Goal: Book appointment/travel/reservation

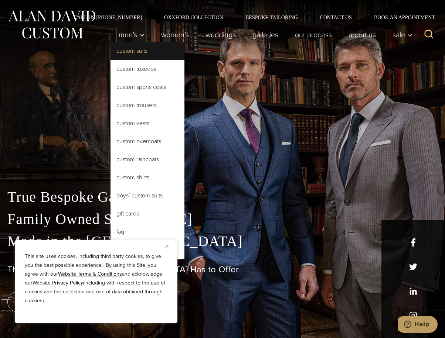
click at [129, 52] on link "Custom Suits" at bounding box center [147, 51] width 74 height 18
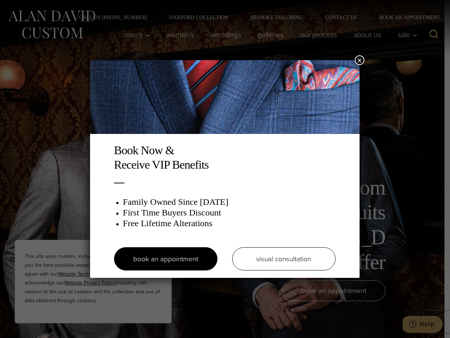
click at [356, 61] on button "×" at bounding box center [360, 60] width 10 height 10
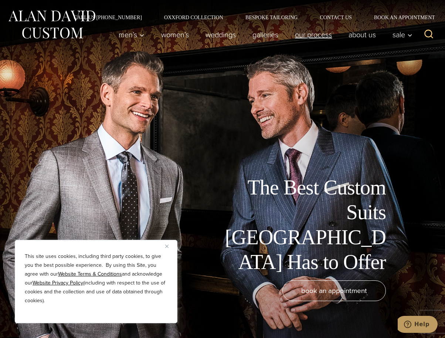
click at [323, 37] on link "Our Process" at bounding box center [314, 34] width 54 height 15
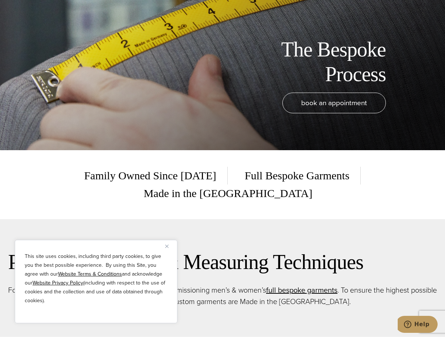
scroll to position [296, 0]
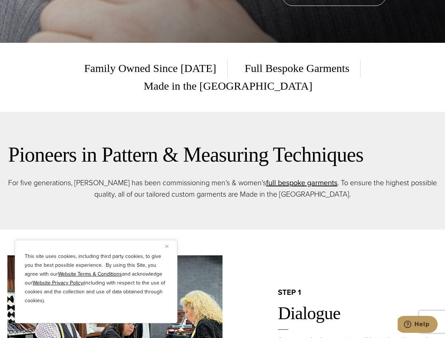
click at [168, 247] on button "Close" at bounding box center [169, 246] width 9 height 9
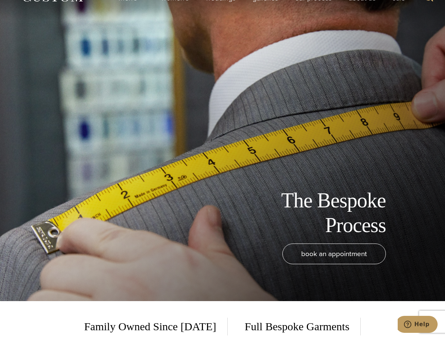
scroll to position [0, 0]
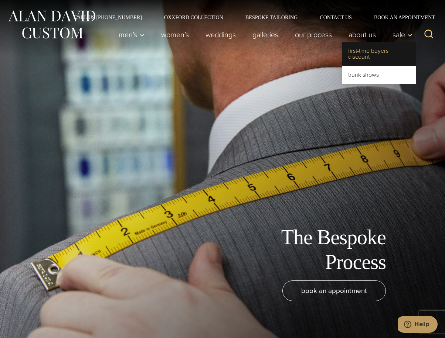
click at [390, 53] on link "First-Time Buyers Discount" at bounding box center [379, 54] width 74 height 24
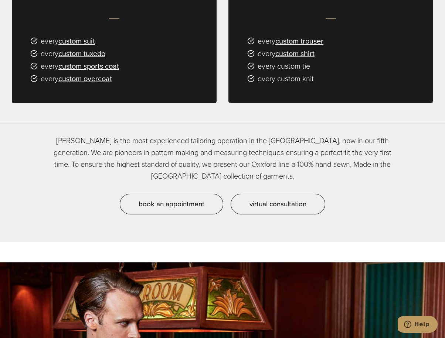
scroll to position [591, 0]
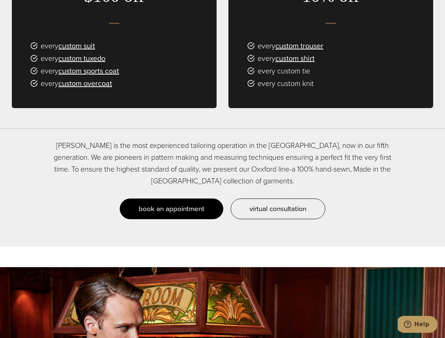
click at [181, 204] on span "book an appointment" at bounding box center [172, 209] width 66 height 11
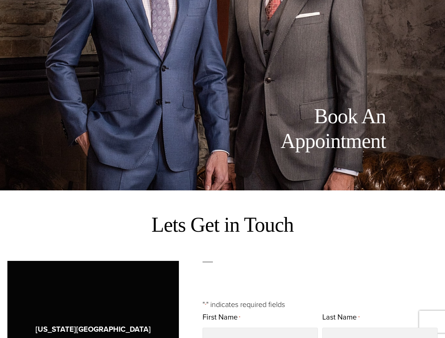
scroll to position [226, 0]
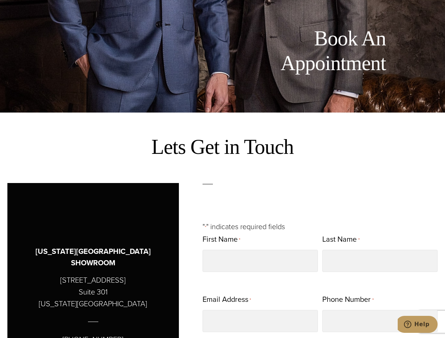
click at [291, 81] on div "Book An Appointment" at bounding box center [211, 65] width 408 height 79
